Goal: Information Seeking & Learning: Find specific fact

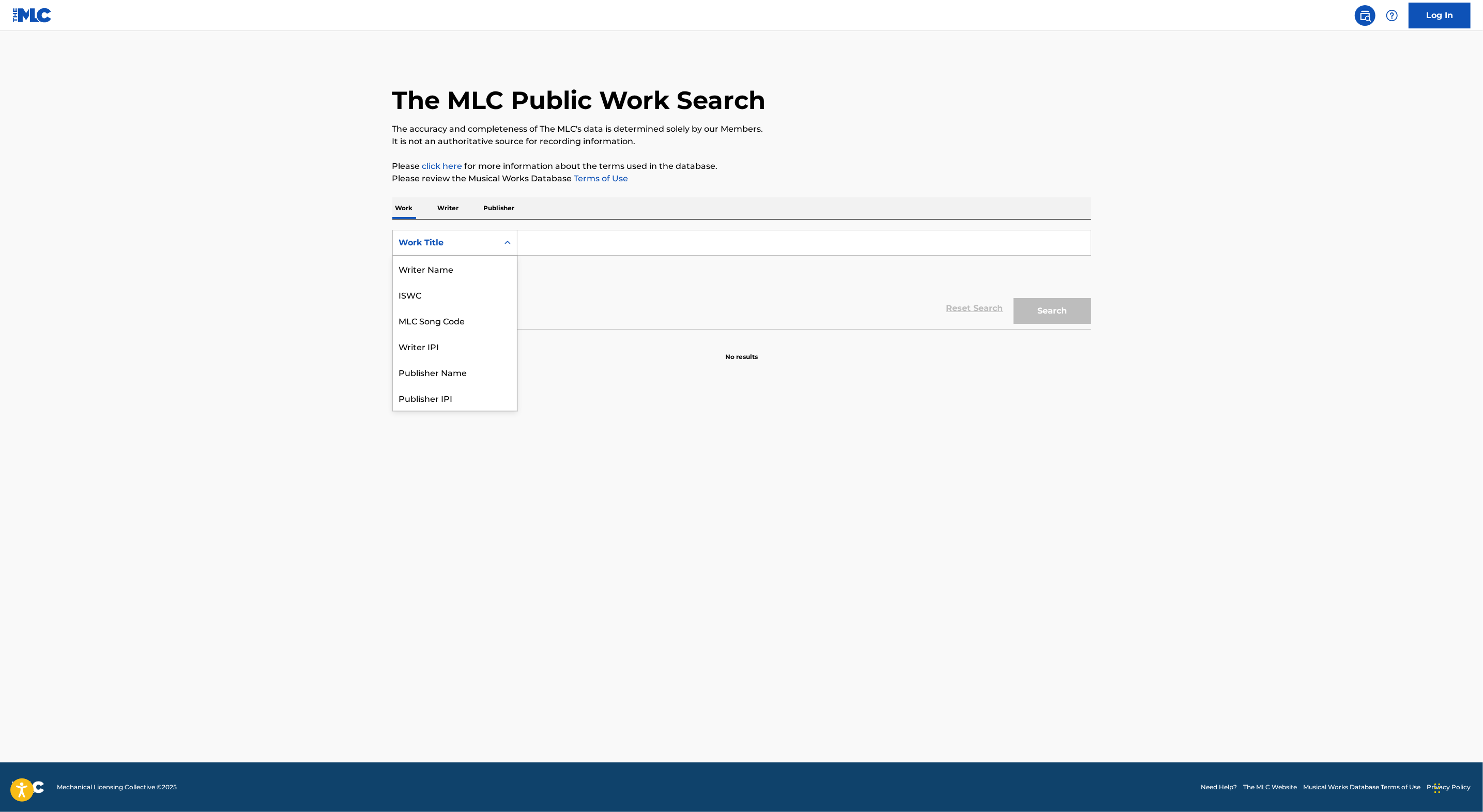
click at [472, 247] on div "Work Title" at bounding box center [446, 243] width 93 height 13
click at [475, 271] on div "MLC Song Code" at bounding box center [455, 268] width 124 height 26
click at [536, 247] on input "Search Form" at bounding box center [804, 243] width 573 height 25
paste input "SV8IKD"
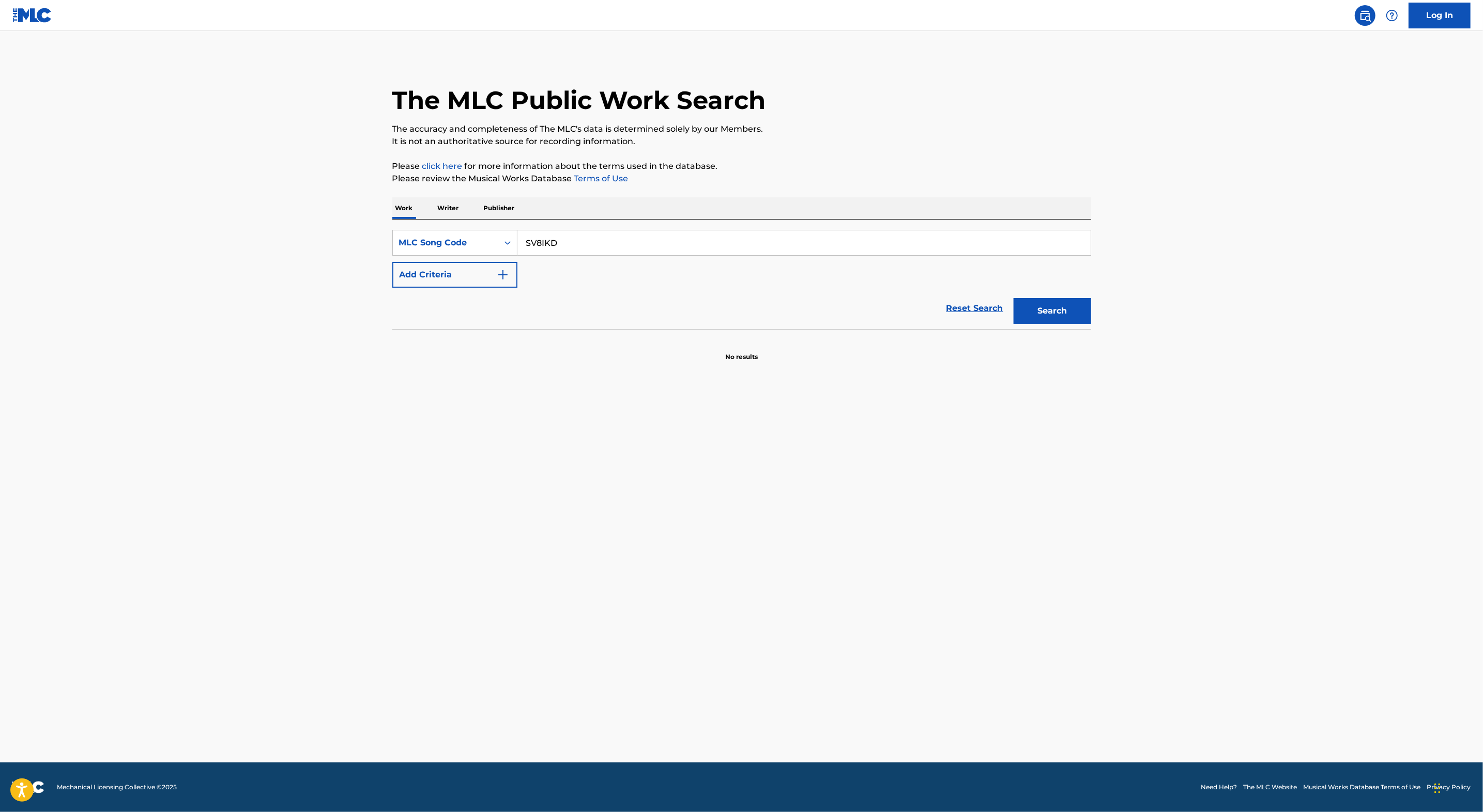
type input "SV8IKD"
click at [1068, 313] on button "Search" at bounding box center [1052, 311] width 78 height 26
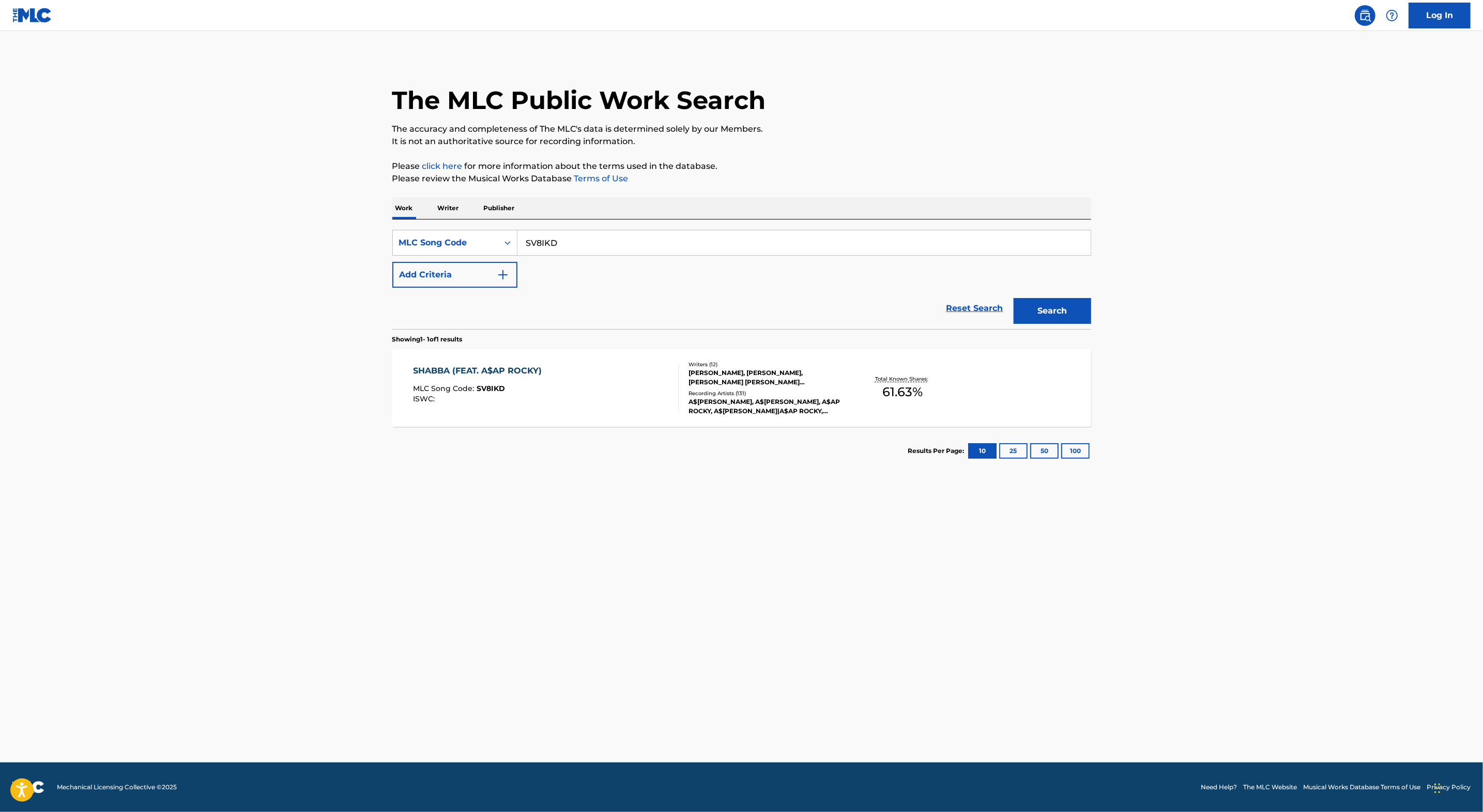
click at [605, 395] on div "SHABBA (FEAT. A$AP ROCKY) MLC Song Code : SV8IKD ISWC :" at bounding box center [546, 388] width 266 height 46
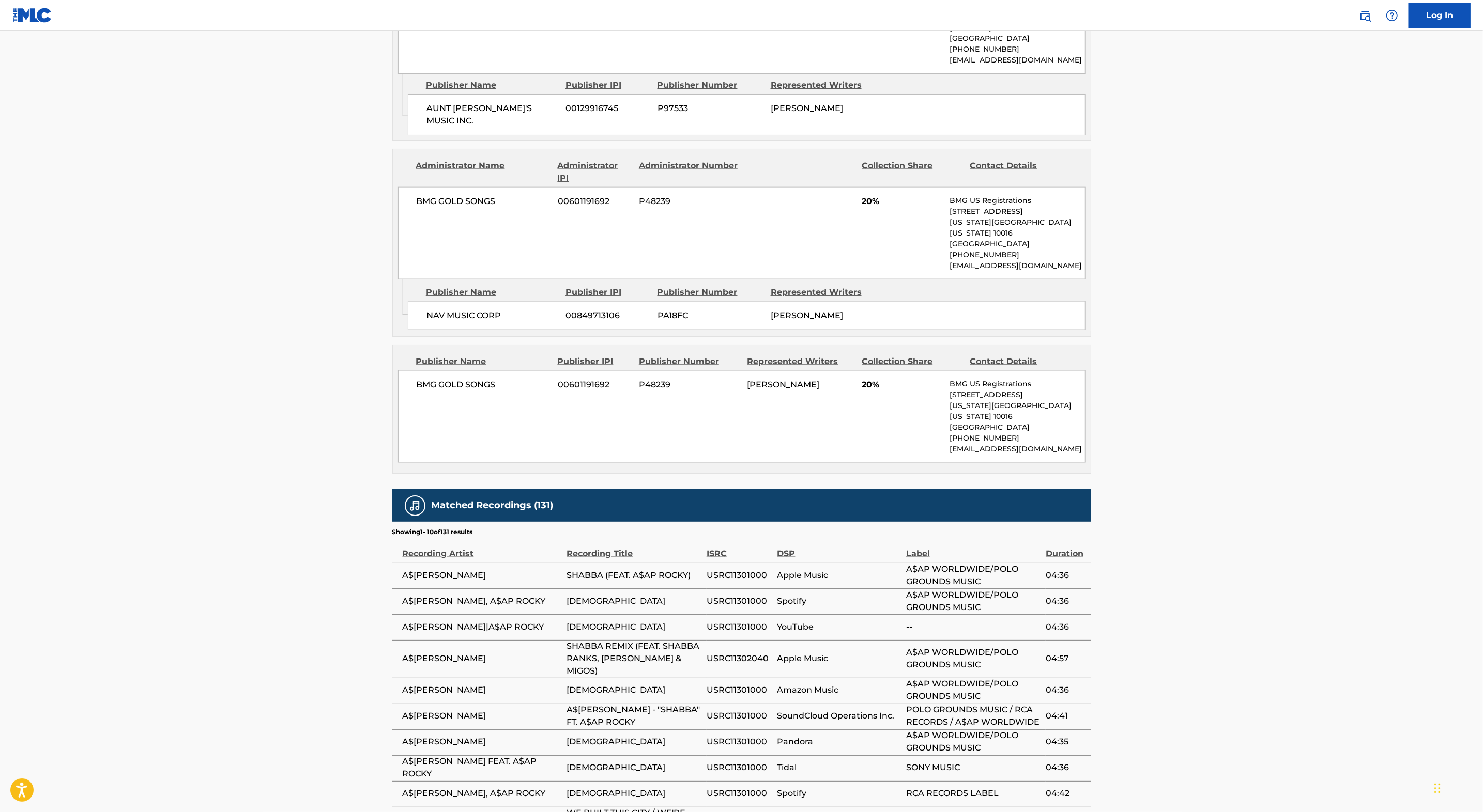
scroll to position [1583, 0]
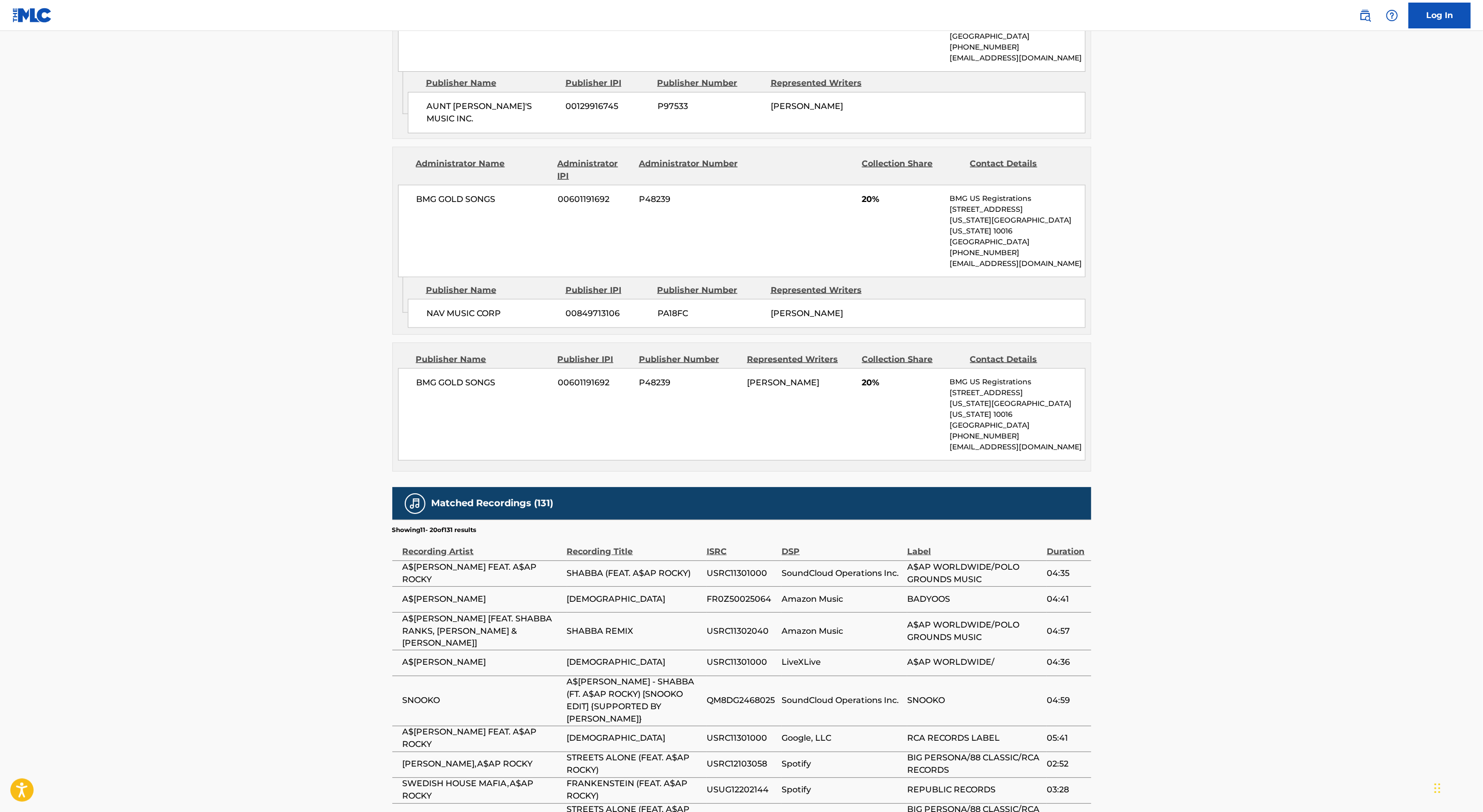
scroll to position [1580, 0]
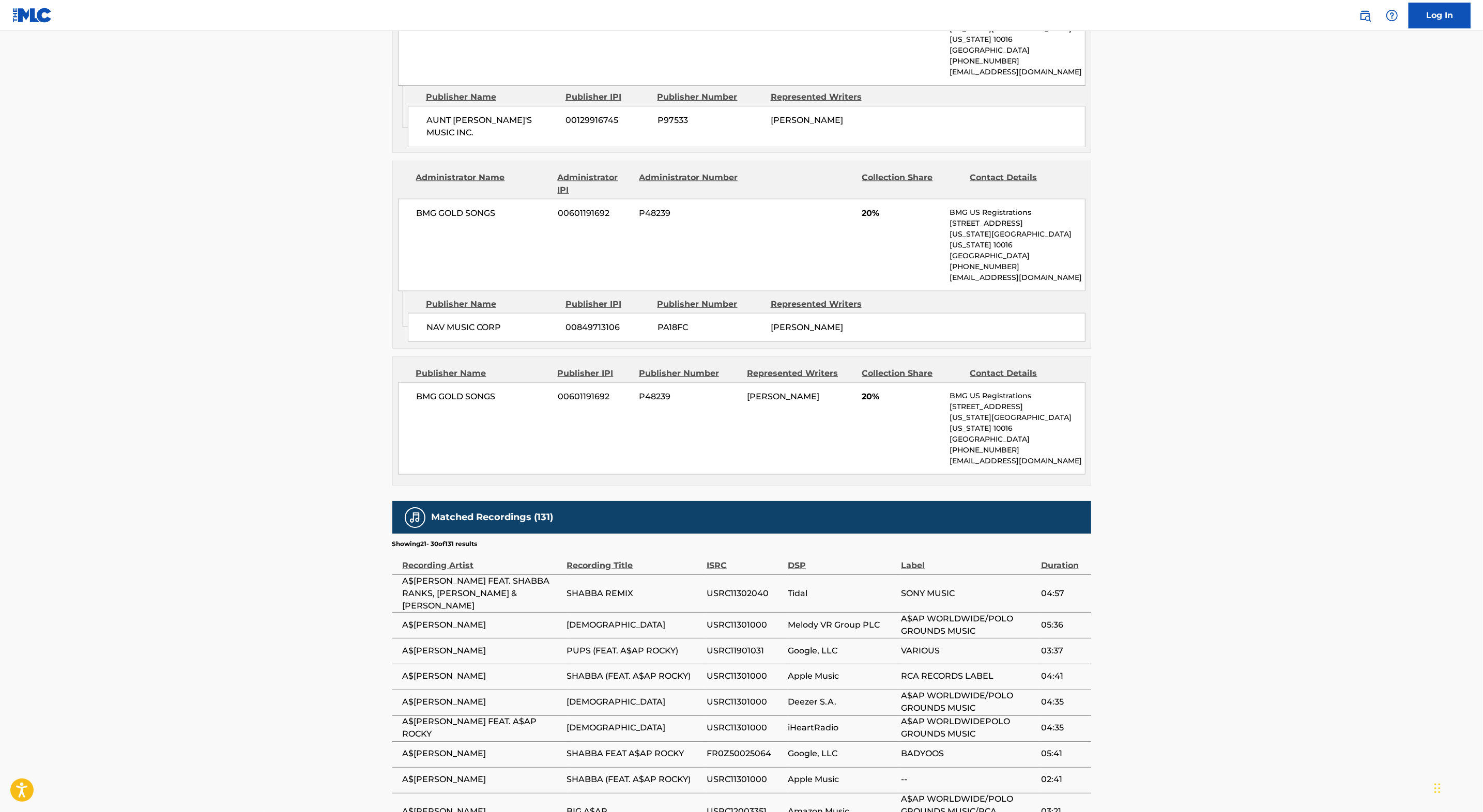
scroll to position [1583, 0]
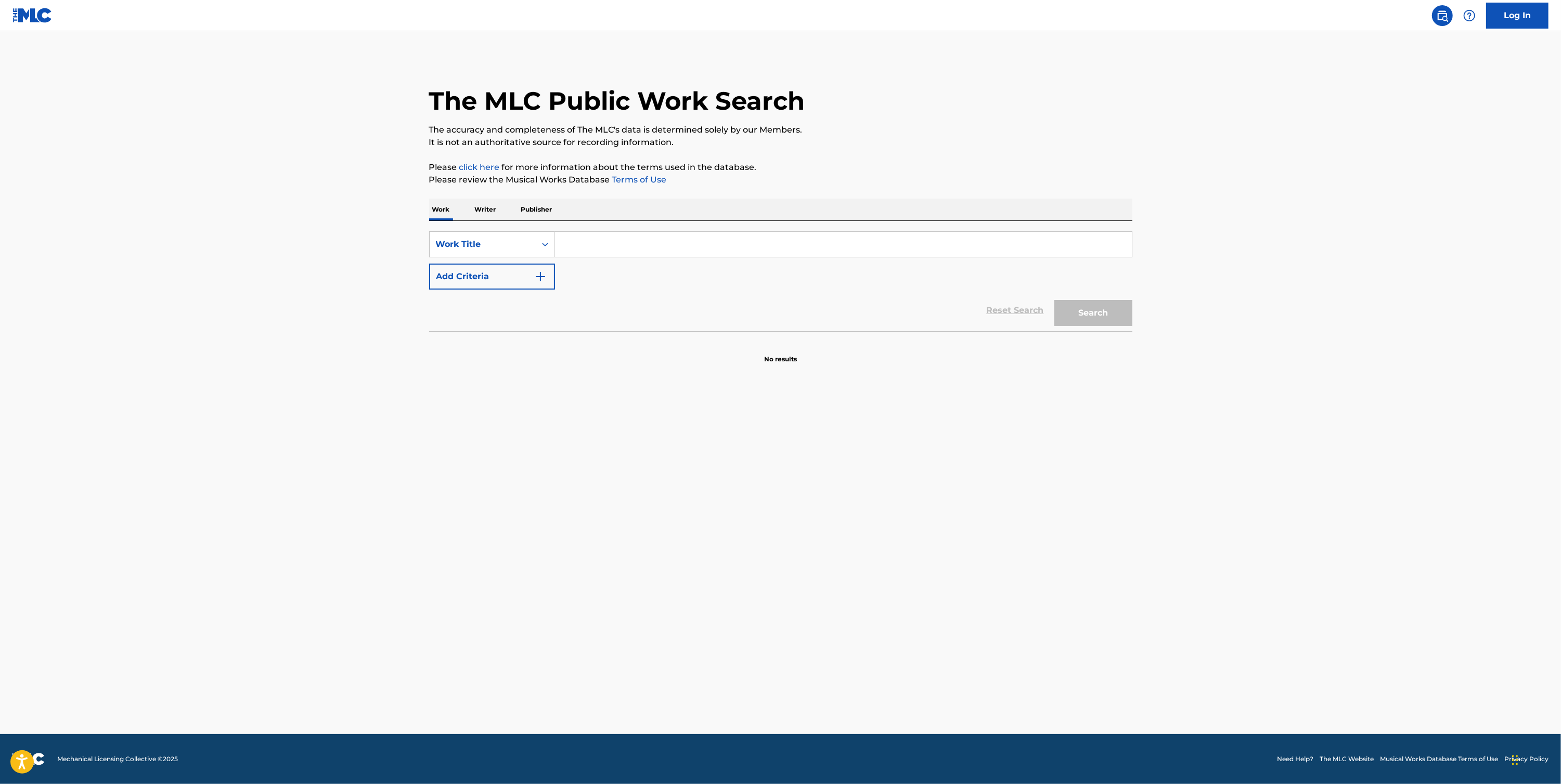
click at [688, 247] on input "Search Form" at bounding box center [844, 244] width 577 height 25
paste input "Aokiga"
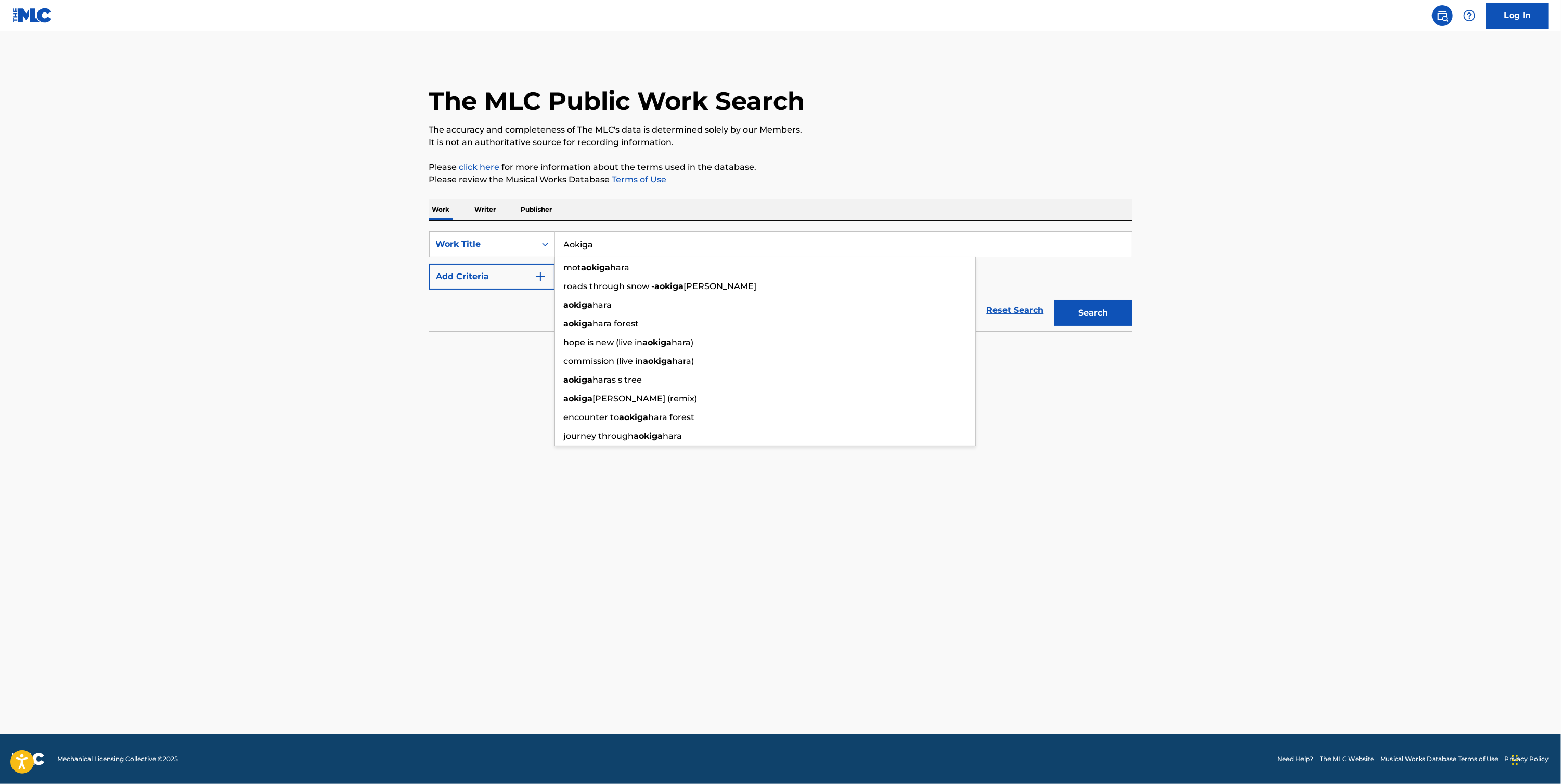
type input "Aokiga"
click at [1087, 314] on button "Search" at bounding box center [1093, 313] width 78 height 26
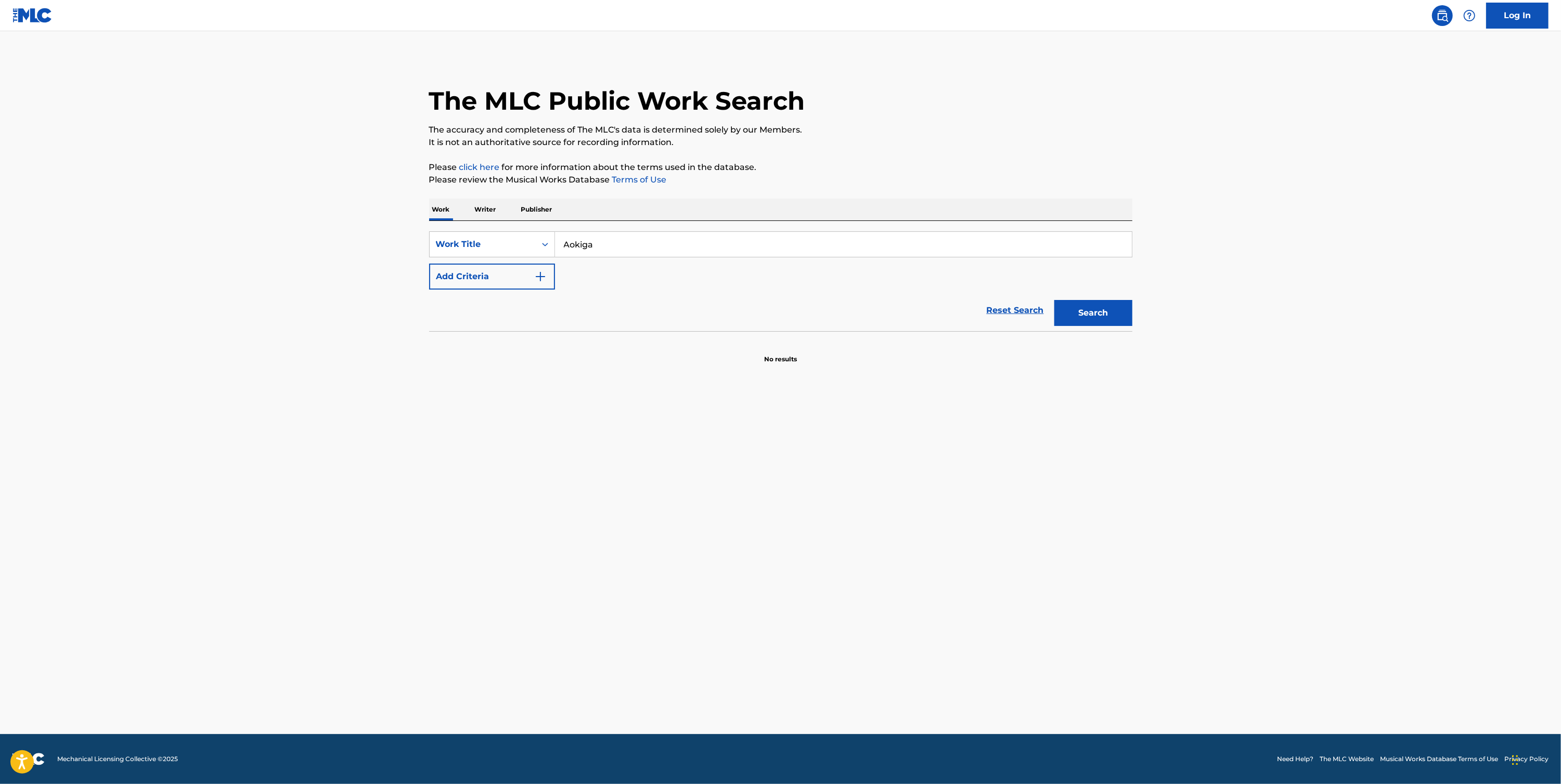
click at [1117, 317] on button "Search" at bounding box center [1093, 313] width 78 height 26
click at [489, 239] on div "Work Title" at bounding box center [482, 244] width 94 height 13
click at [502, 273] on div "Writer Name" at bounding box center [492, 270] width 125 height 26
click at [625, 251] on input "Search Form" at bounding box center [844, 244] width 577 height 25
click at [638, 269] on span "minesh" at bounding box center [674, 267] width 73 height 10
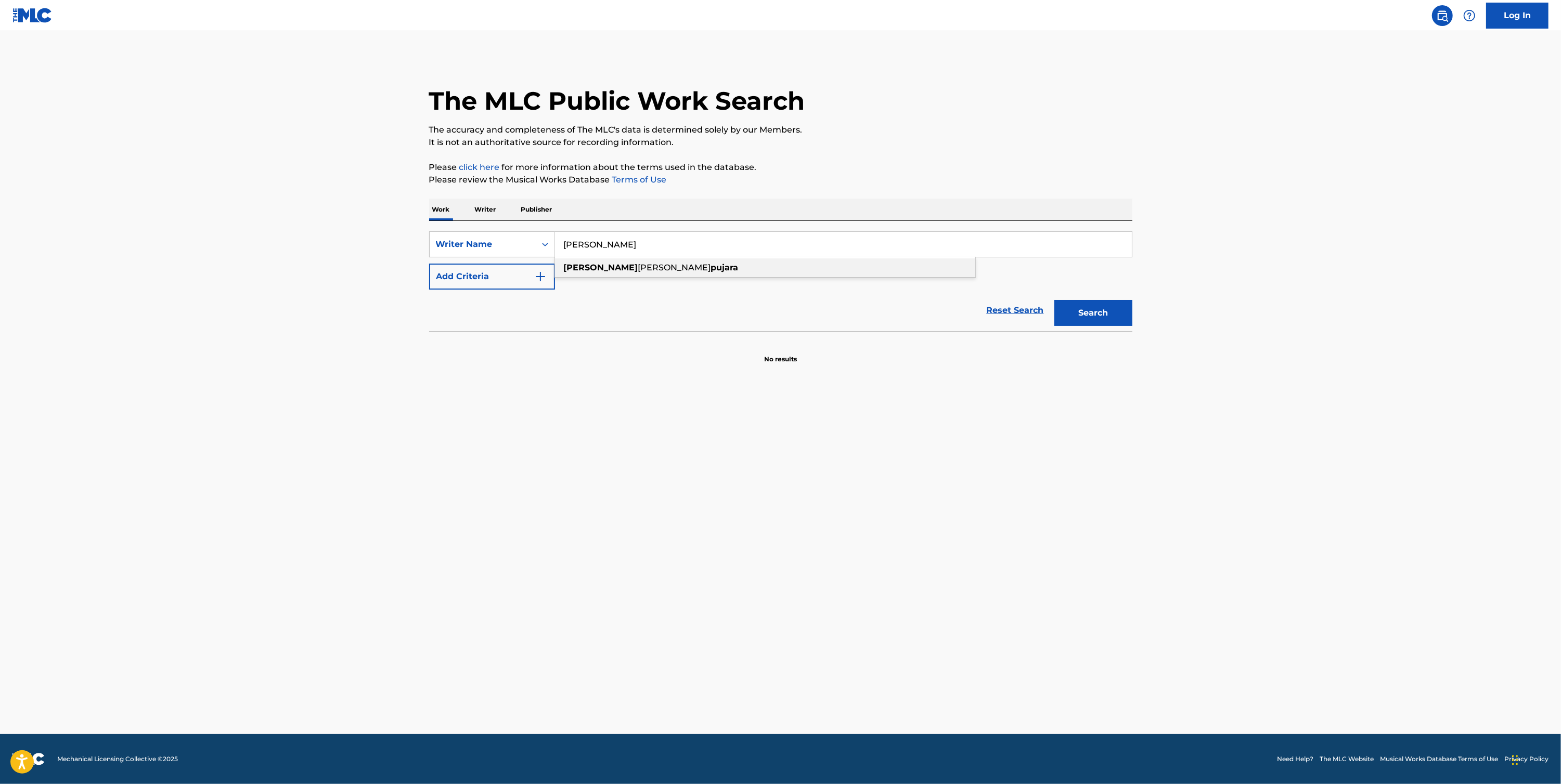
type input "krishan minesh pujara"
click at [1082, 324] on button "Search" at bounding box center [1093, 313] width 78 height 26
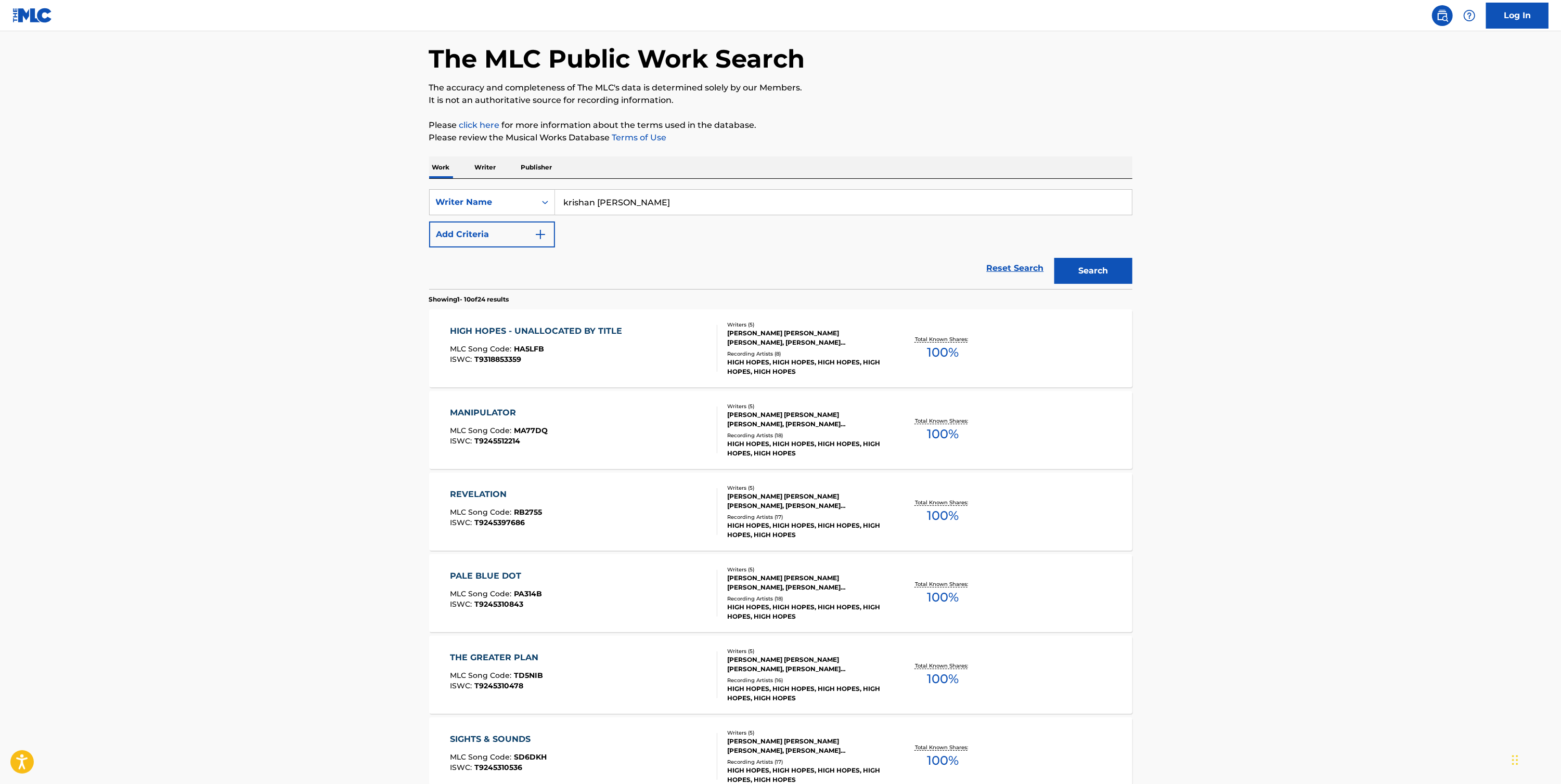
scroll to position [75, 0]
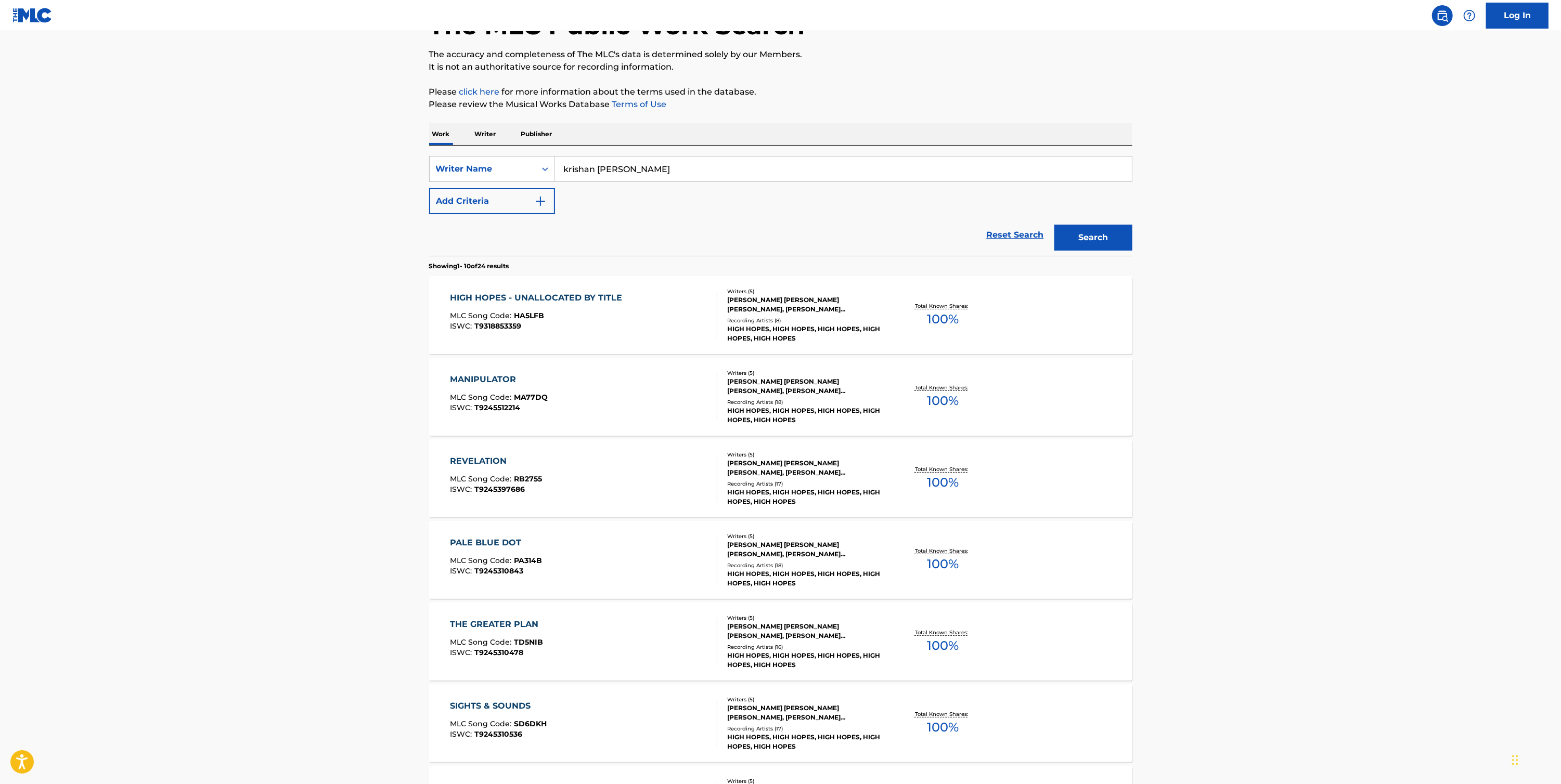
click at [647, 402] on div "MANIPULATOR MLC Song Code : MA77DQ ISWC : T9245512214" at bounding box center [583, 396] width 267 height 47
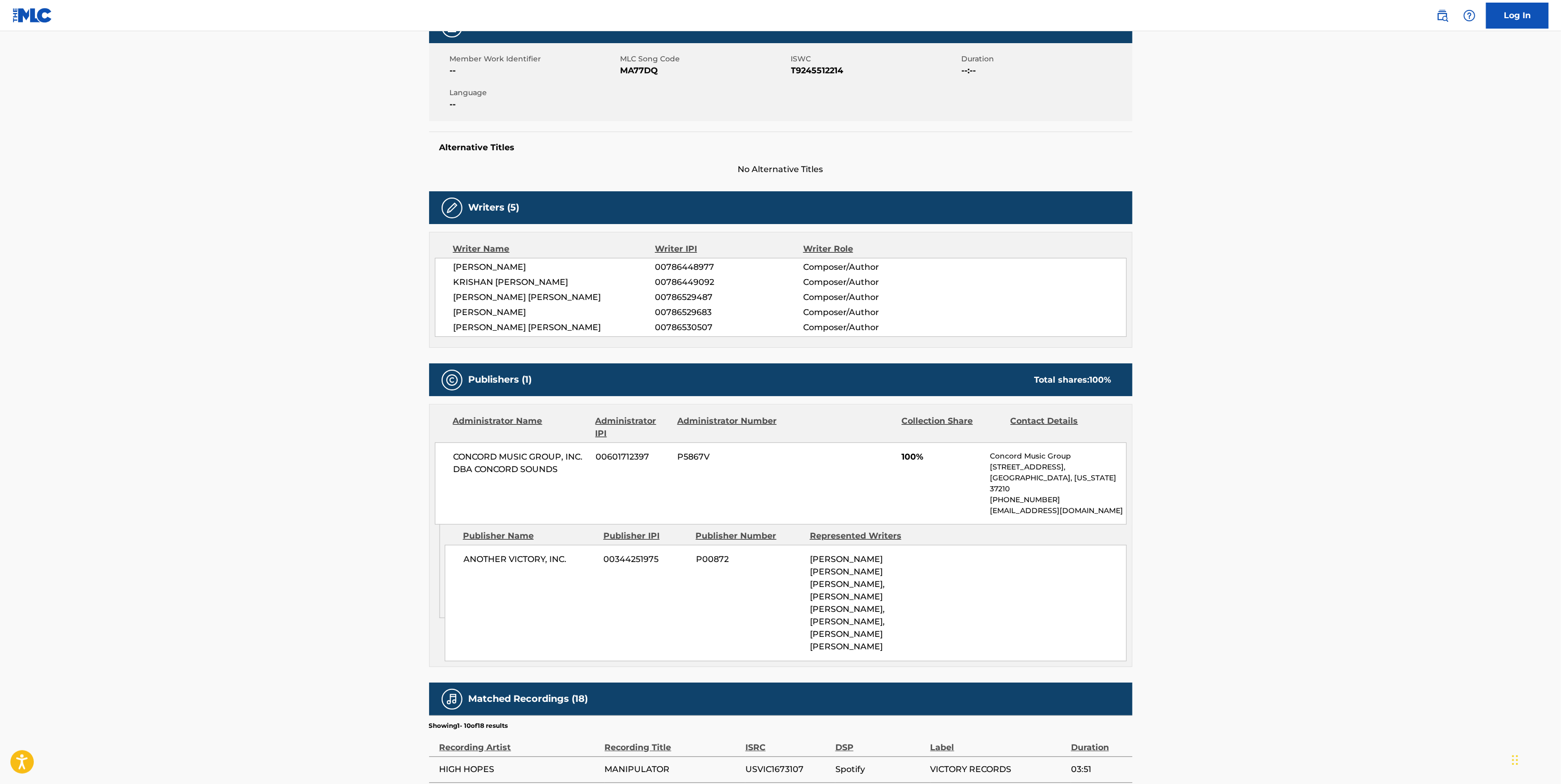
scroll to position [153, 0]
